Goal: Transaction & Acquisition: Purchase product/service

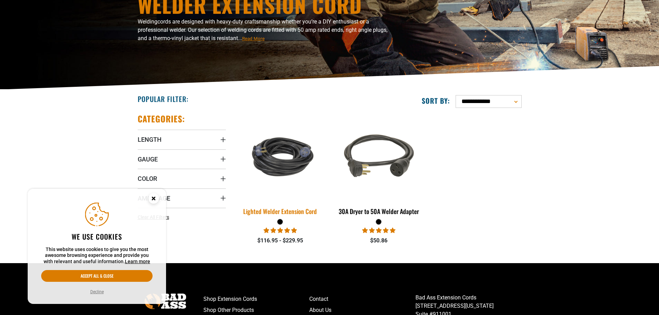
scroll to position [104, 0]
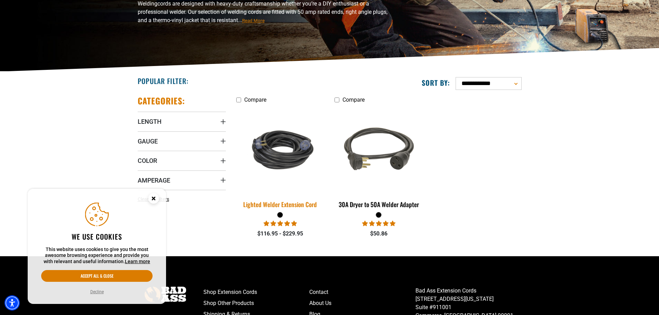
click at [274, 201] on div "Lighted Welder Extension Cord" at bounding box center [280, 204] width 88 height 6
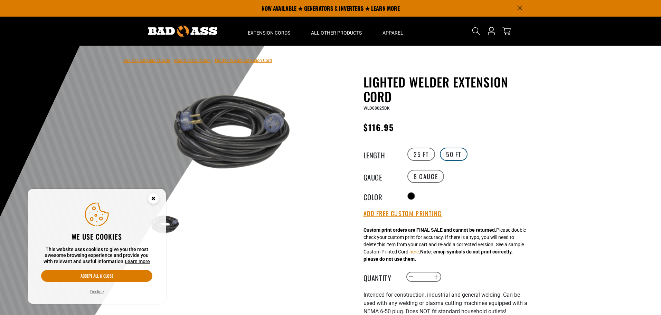
click at [456, 156] on label "50 FT" at bounding box center [454, 154] width 28 height 13
click at [418, 158] on label "25 FT" at bounding box center [422, 154] width 28 height 13
click at [448, 157] on label "50 FT" at bounding box center [454, 154] width 28 height 13
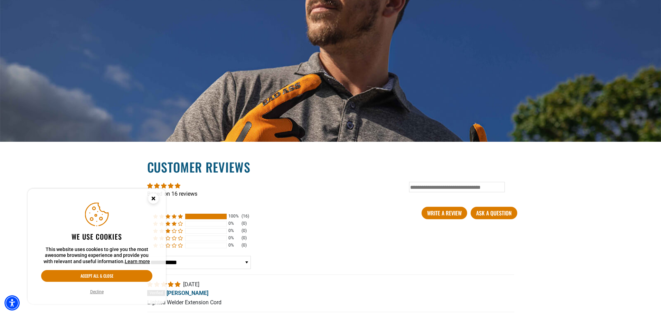
scroll to position [1141, 0]
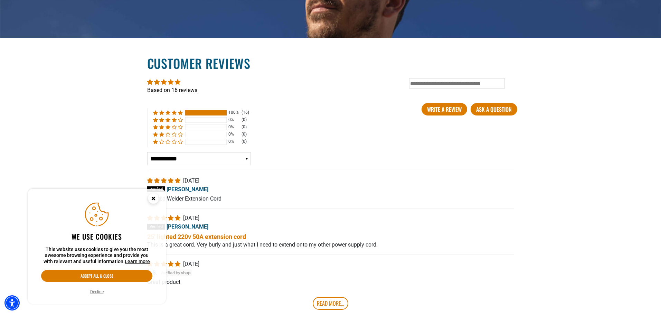
click at [97, 291] on button "Decline" at bounding box center [97, 291] width 18 height 7
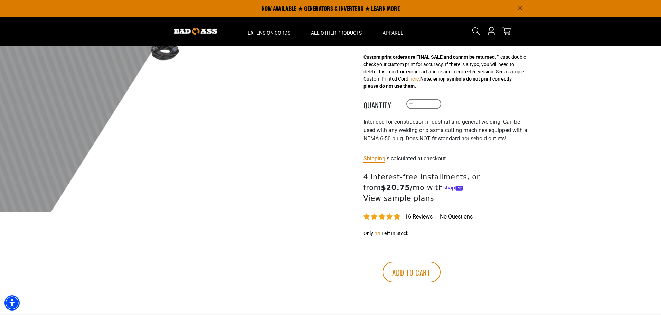
scroll to position [0, 0]
